Goal: Find specific page/section: Find specific page/section

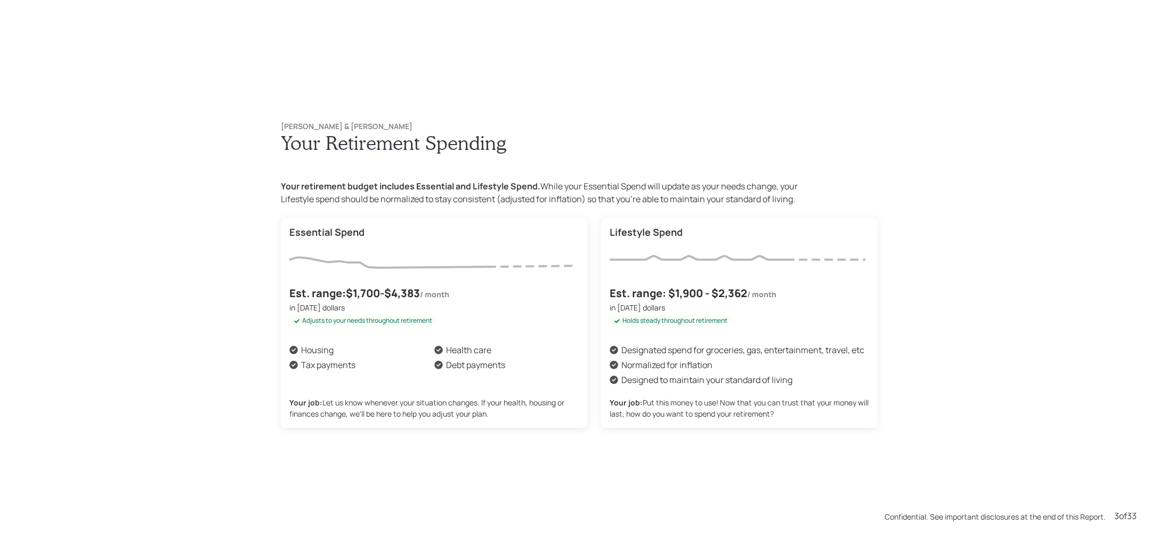
scroll to position [1083, 0]
click at [455, 167] on div "[PERSON_NAME] & [PERSON_NAME] Demo Your Retirement Spending Your retirement bud…" at bounding box center [580, 273] width 640 height 348
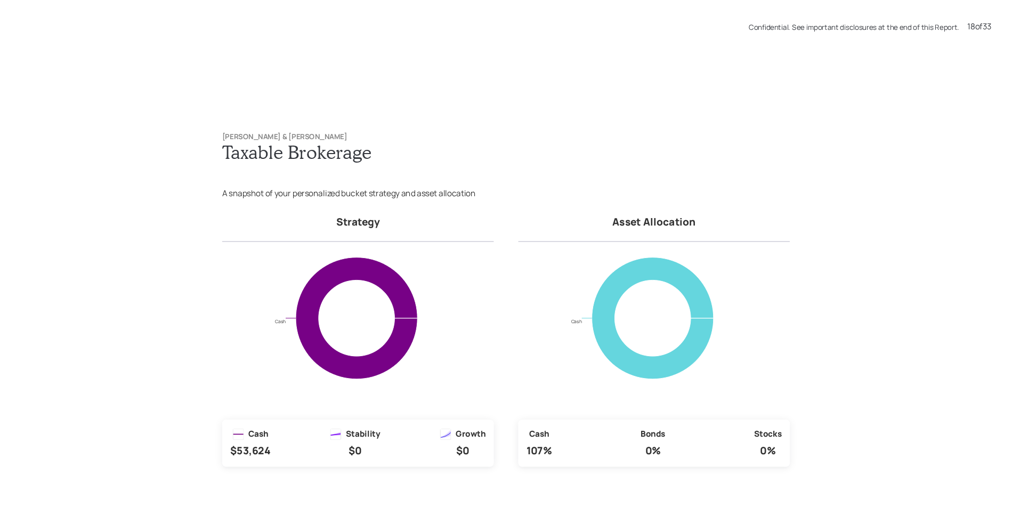
scroll to position [8737, 0]
